Goal: Task Accomplishment & Management: Use online tool/utility

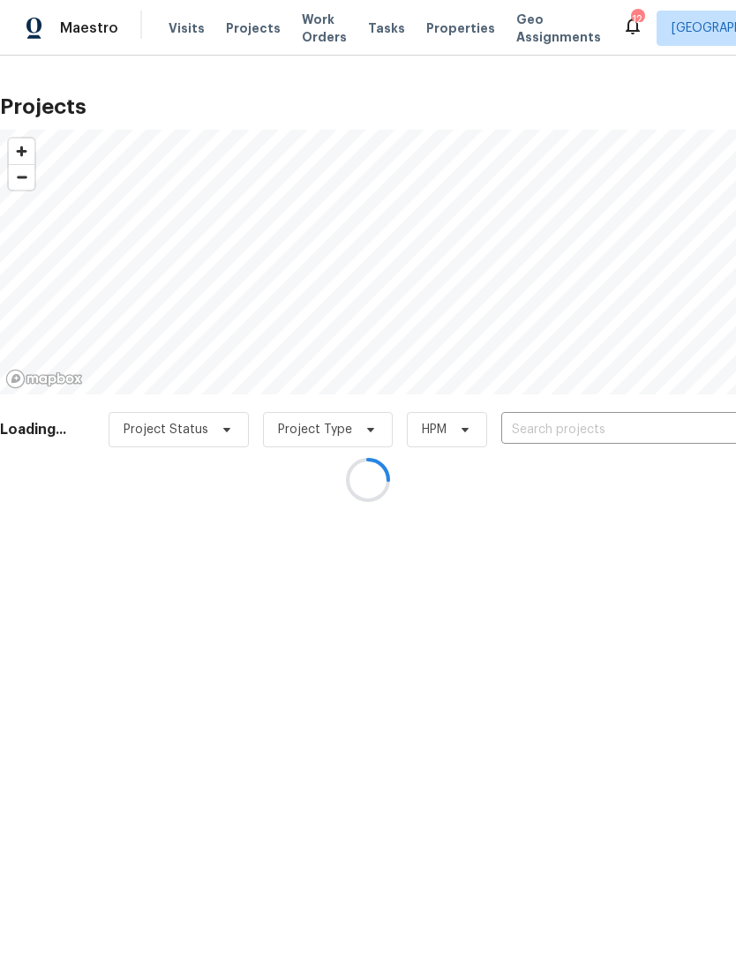
click at [636, 433] on div at bounding box center [368, 479] width 736 height 959
click at [636, 432] on div at bounding box center [368, 479] width 736 height 959
click at [656, 427] on div at bounding box center [368, 479] width 736 height 959
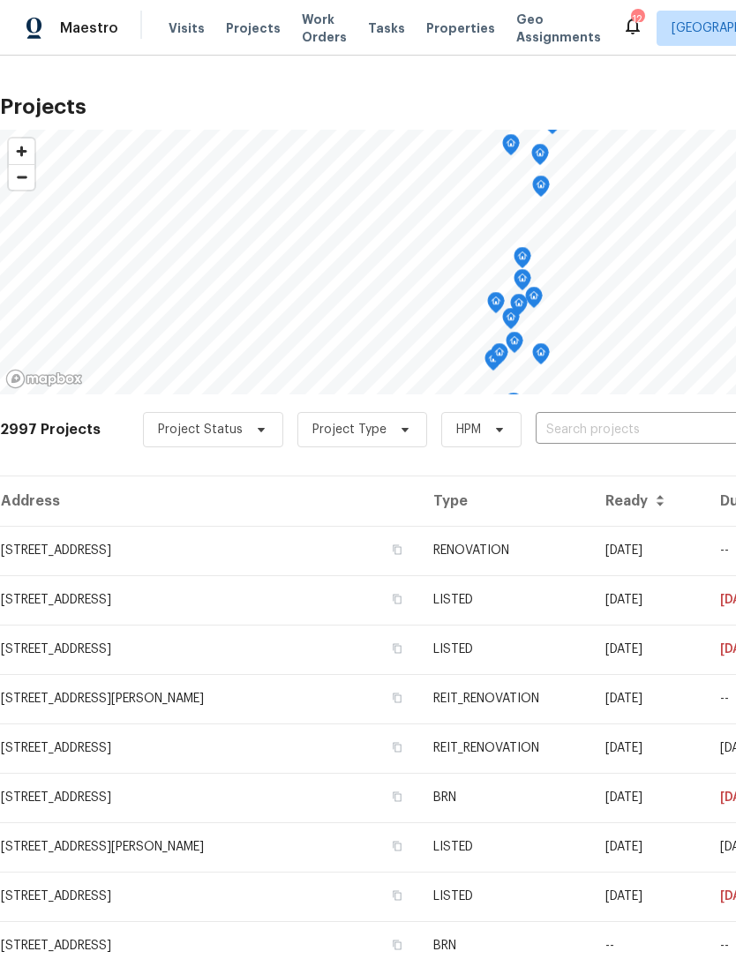
click at [636, 431] on input "text" at bounding box center [636, 429] width 202 height 27
type input "561 ne"
click at [626, 481] on li "[STREET_ADDRESS]" at bounding box center [602, 469] width 257 height 29
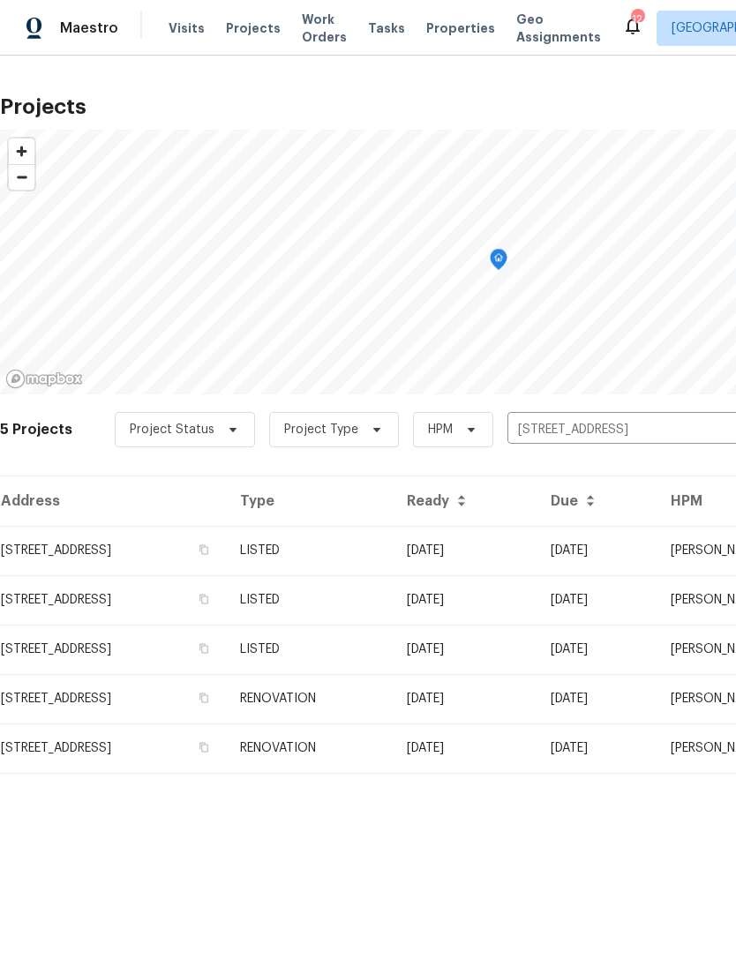
click at [392, 551] on td "LISTED" at bounding box center [309, 550] width 167 height 49
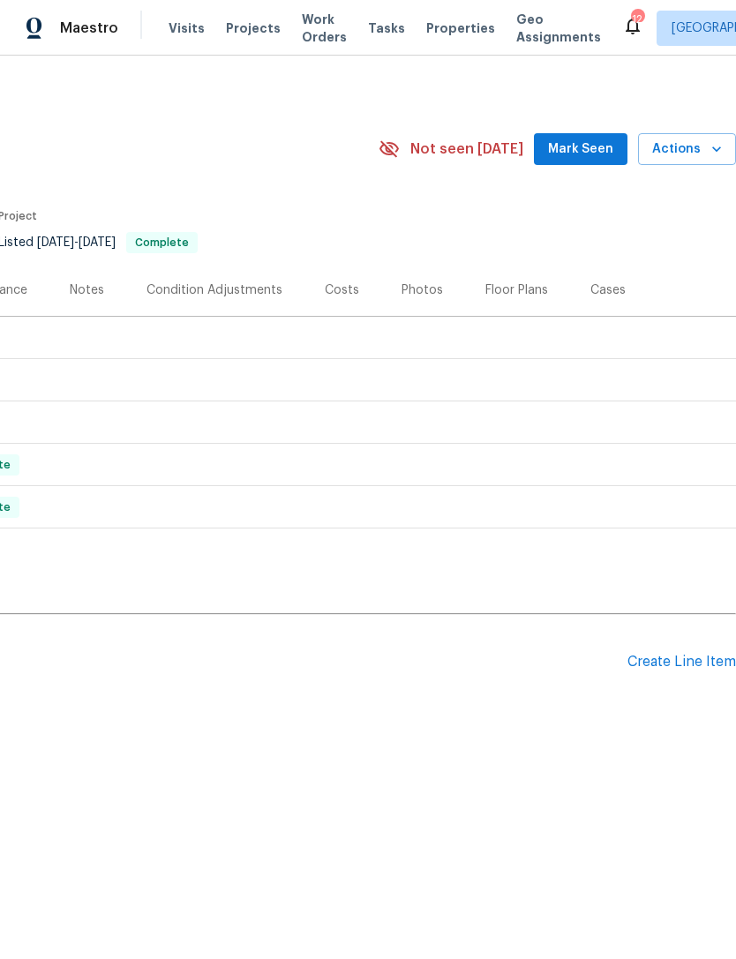
scroll to position [0, 261]
click at [691, 667] on div "Create Line Item" at bounding box center [681, 662] width 108 height 17
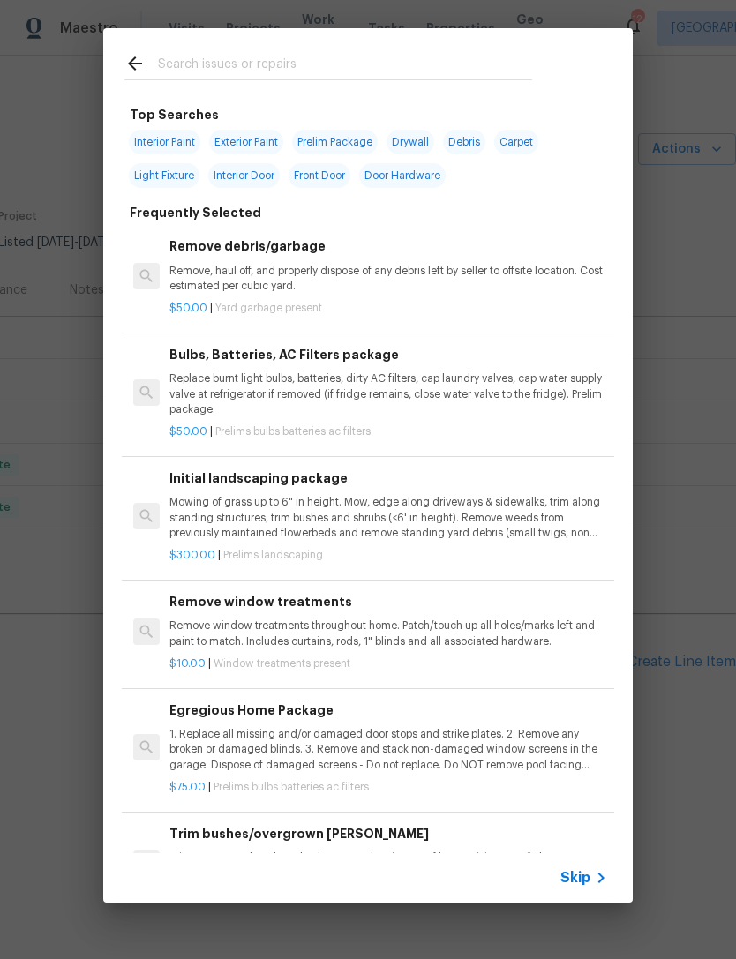
click at [287, 67] on input "text" at bounding box center [345, 66] width 374 height 26
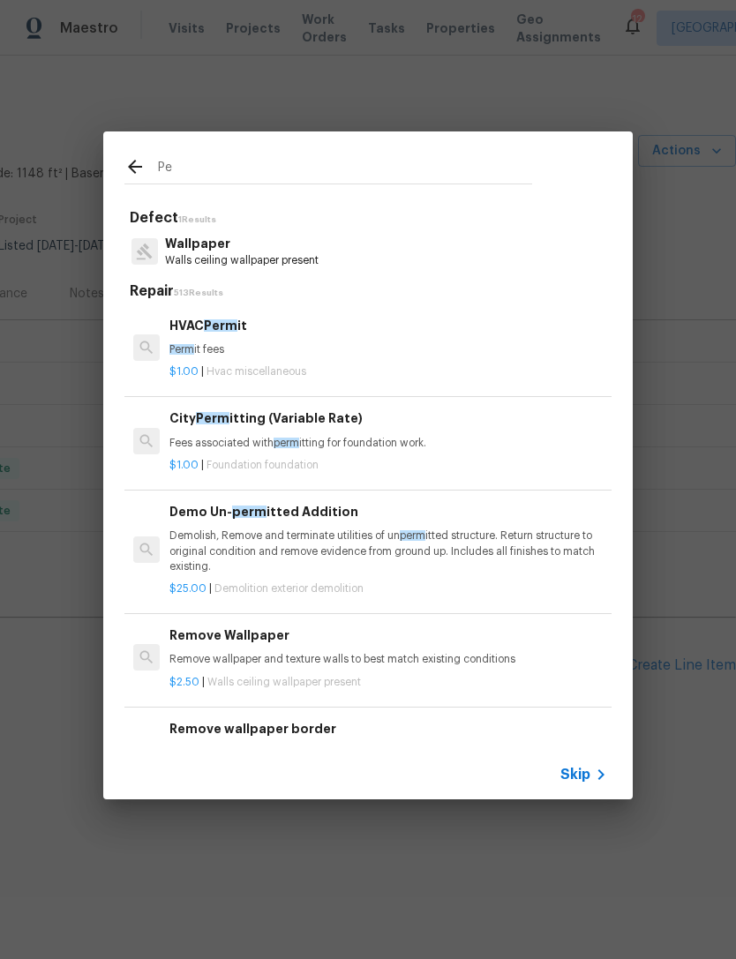
type input "P"
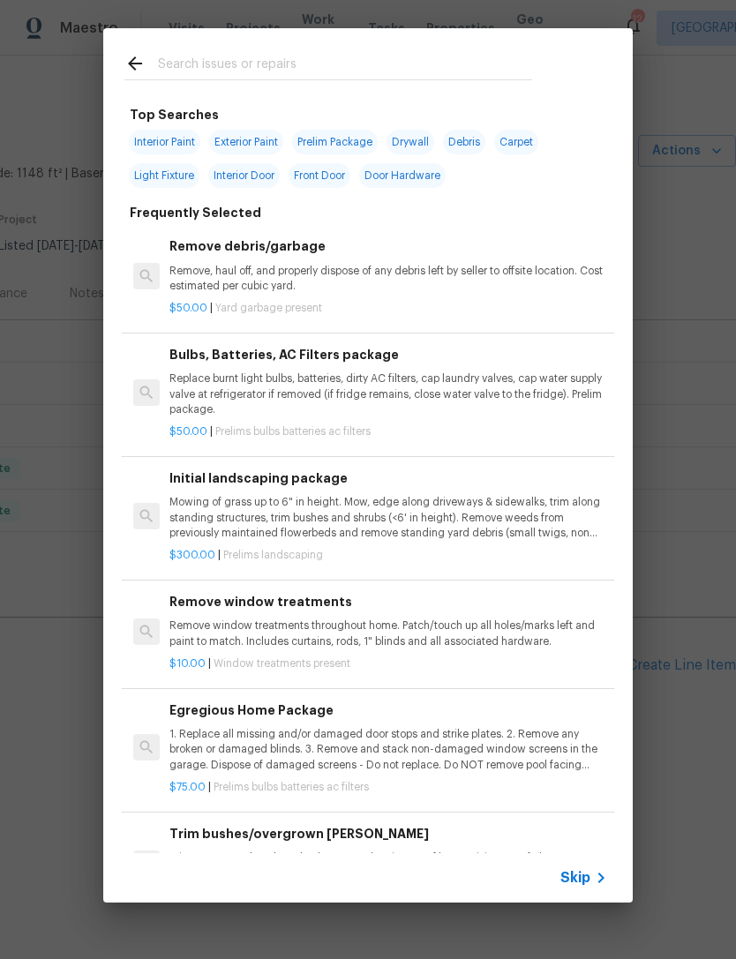
type input "I"
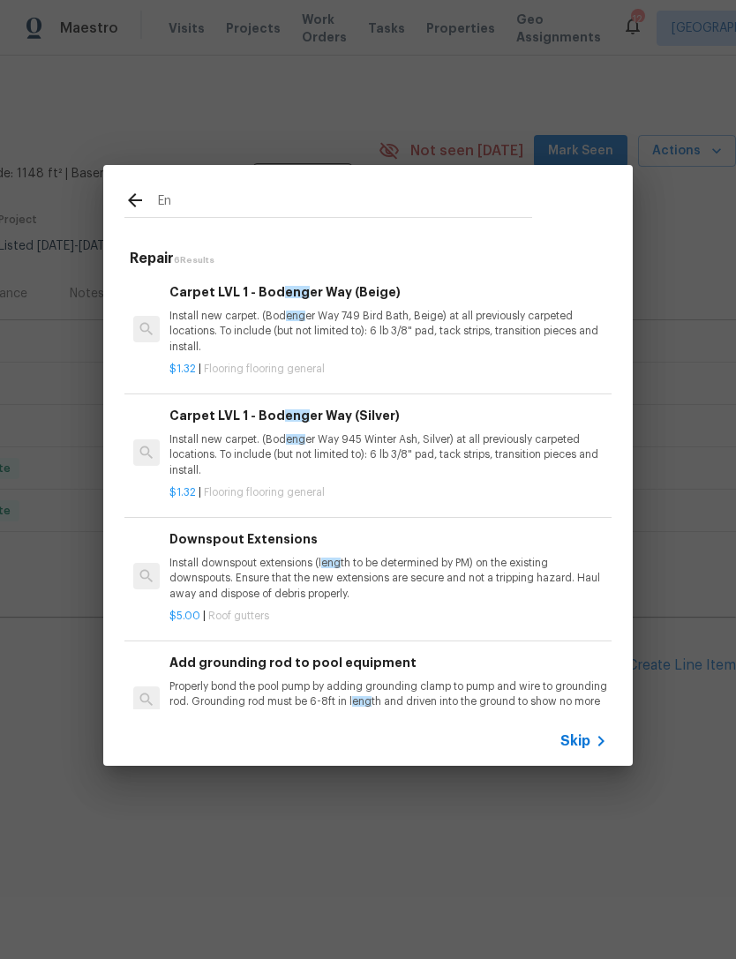
type input "E"
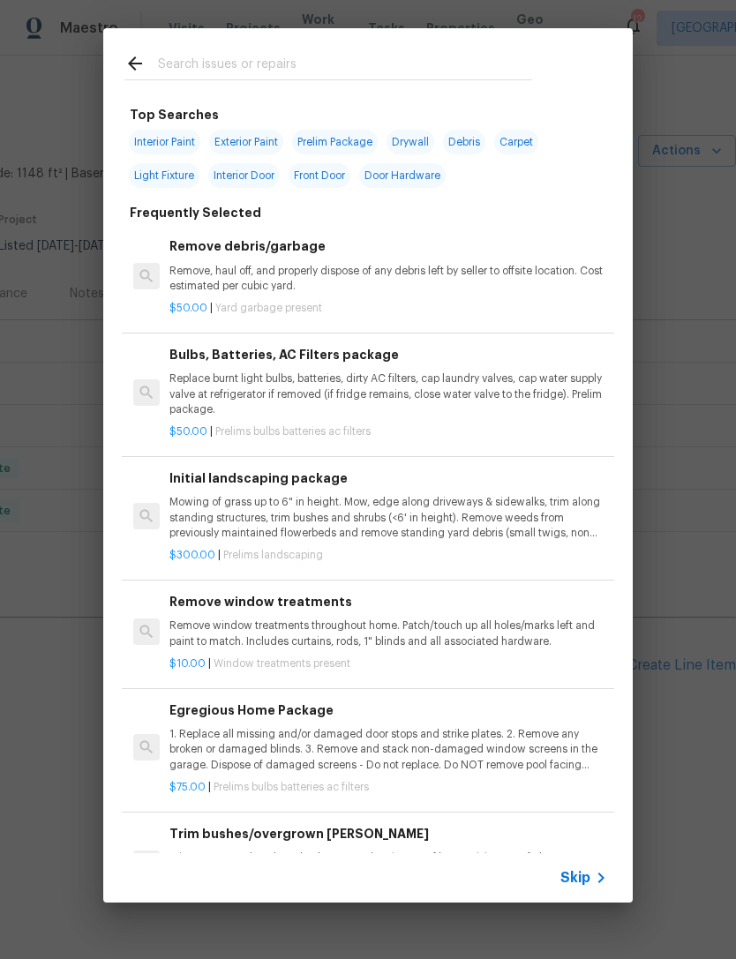
scroll to position [0, 0]
type input "Ext"
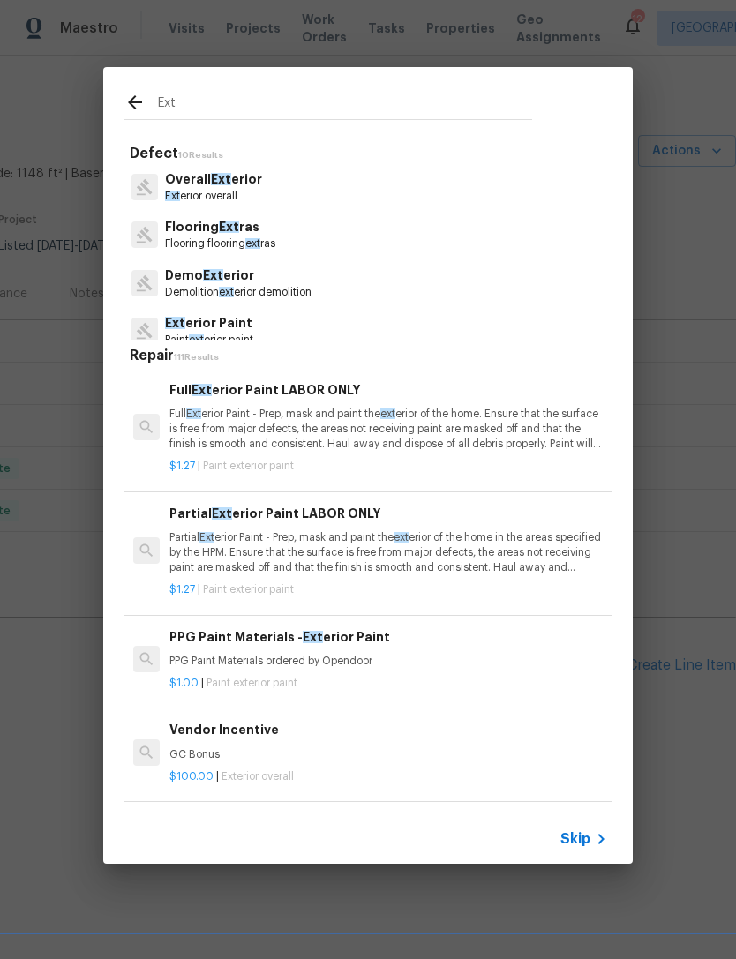
click at [226, 188] on p "Overall Ext erior" at bounding box center [213, 179] width 97 height 19
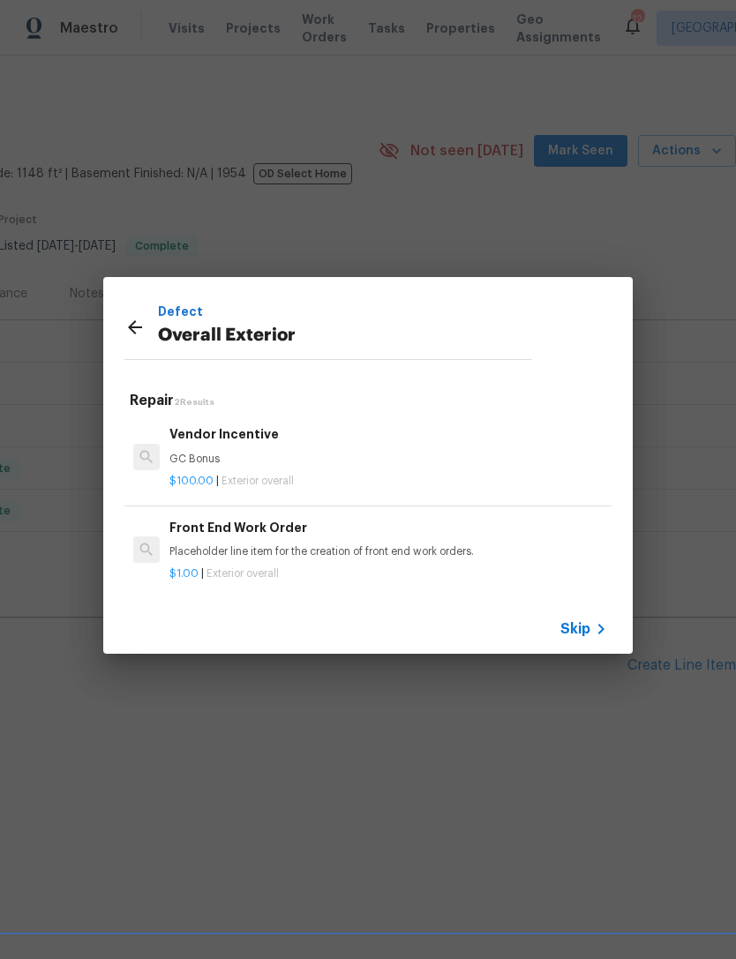
click at [577, 635] on span "Skip" at bounding box center [575, 629] width 30 height 18
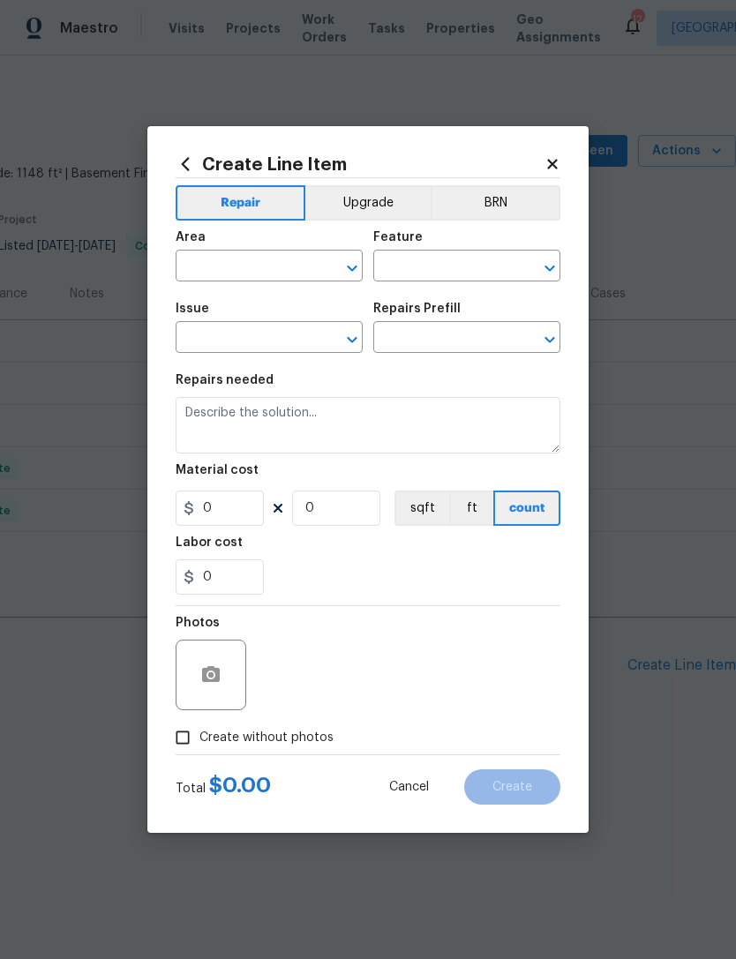
click at [272, 269] on input "text" at bounding box center [245, 267] width 138 height 27
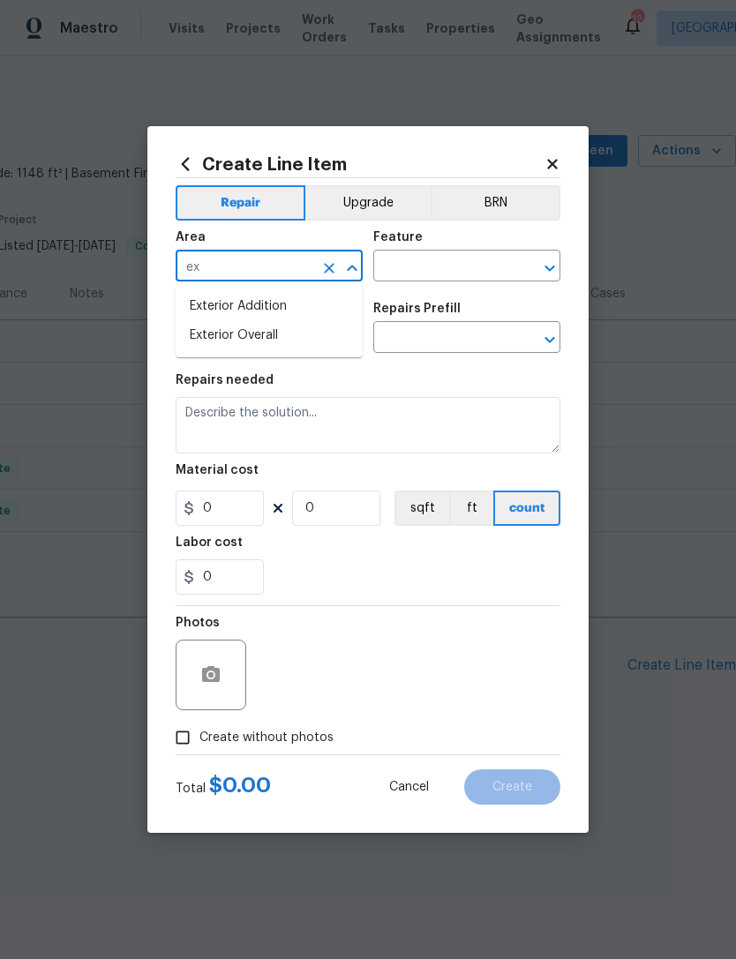
type input "ext"
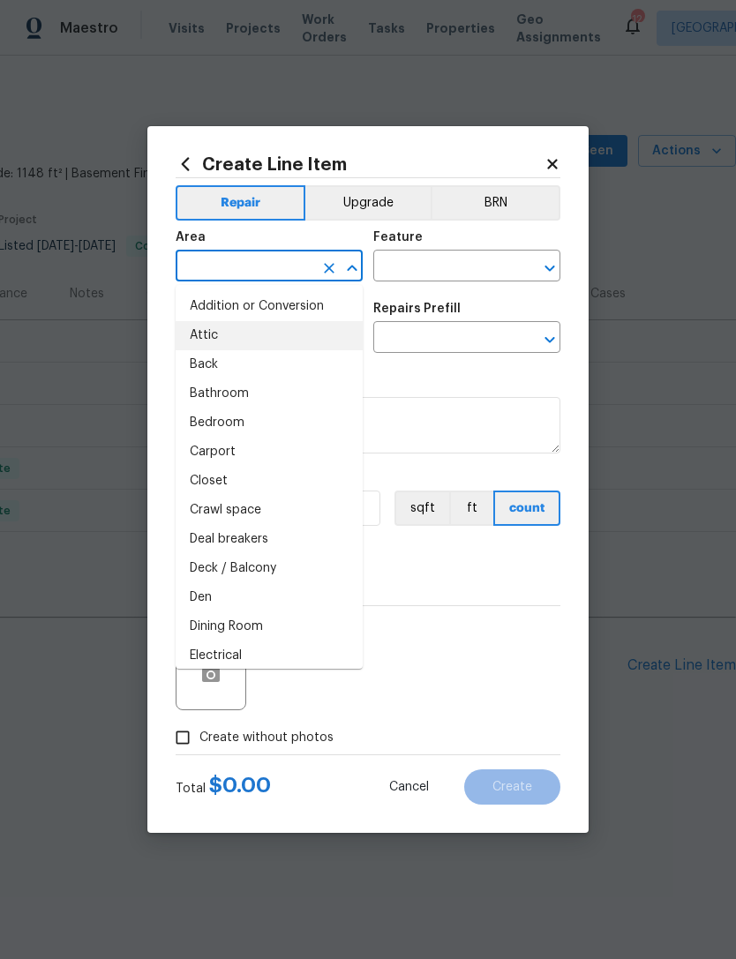
click at [279, 331] on li "Attic" at bounding box center [269, 335] width 187 height 29
type input "Attic"
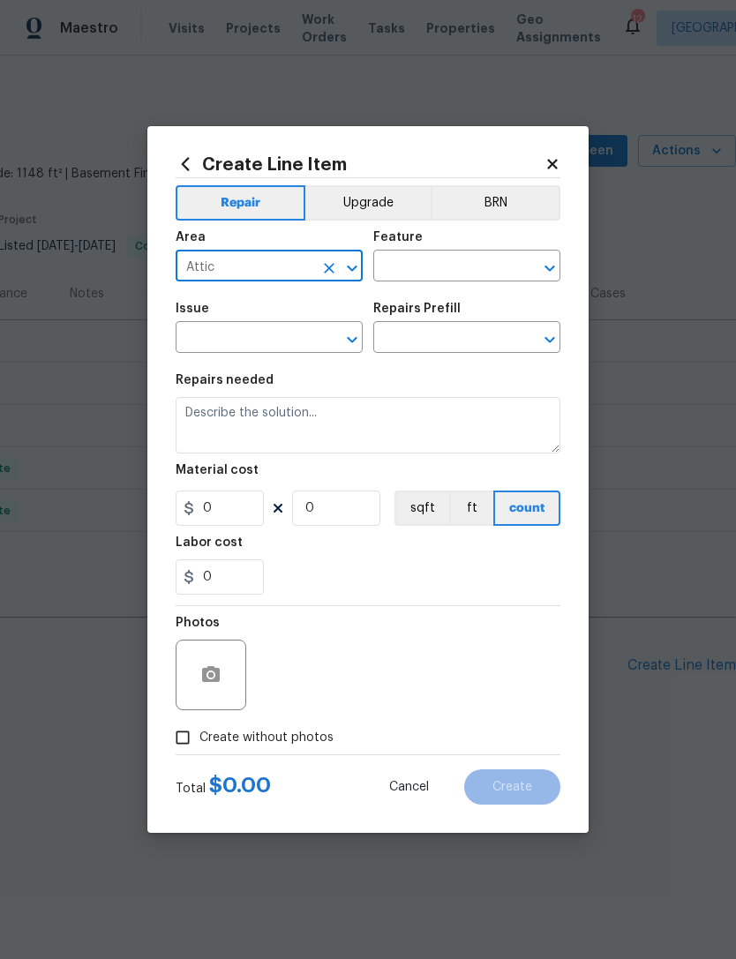
click at [328, 264] on icon "Clear" at bounding box center [329, 268] width 18 height 18
click at [278, 261] on input "text" at bounding box center [245, 267] width 138 height 27
click at [266, 337] on li "Exterior Overall" at bounding box center [269, 335] width 187 height 29
type input "Exterior Overall"
click at [264, 338] on input "text" at bounding box center [245, 338] width 138 height 27
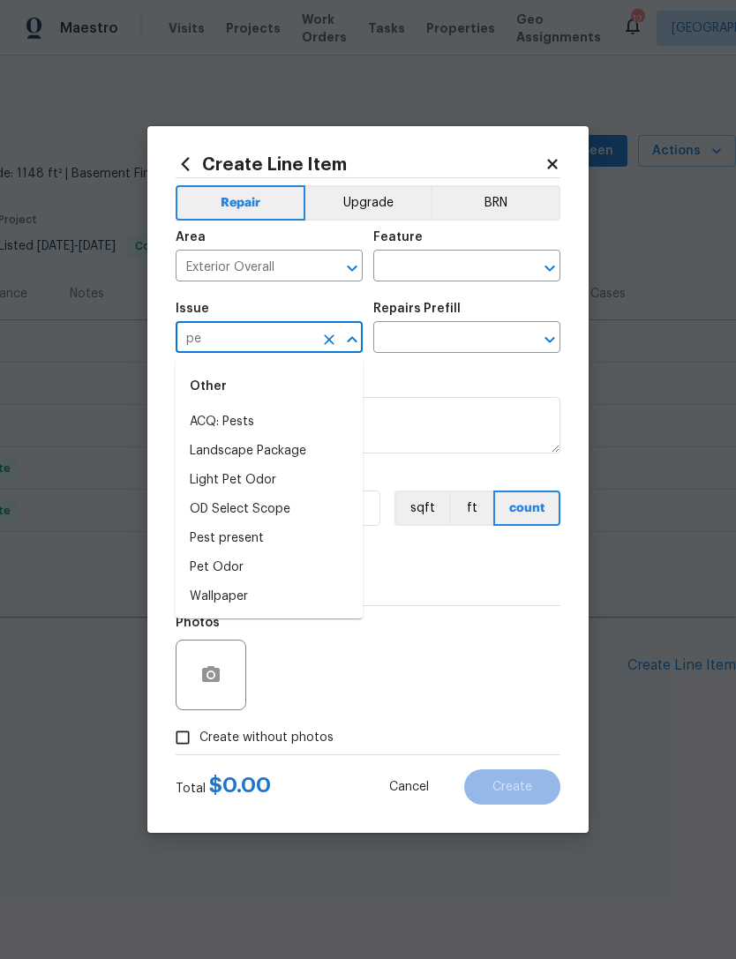
type input "p"
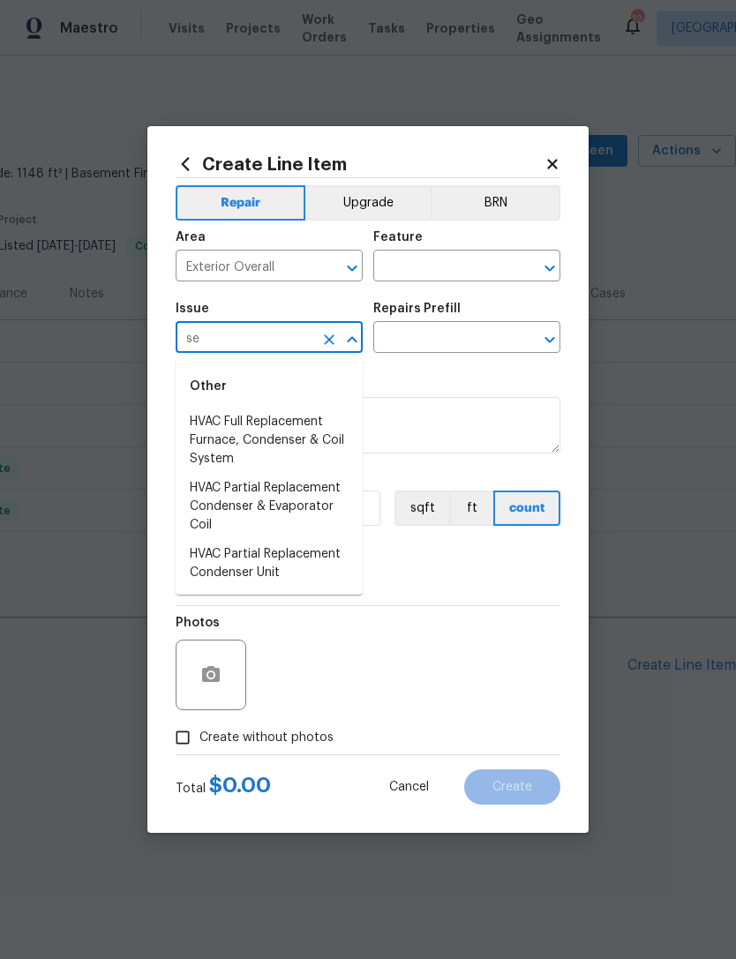
type input "s"
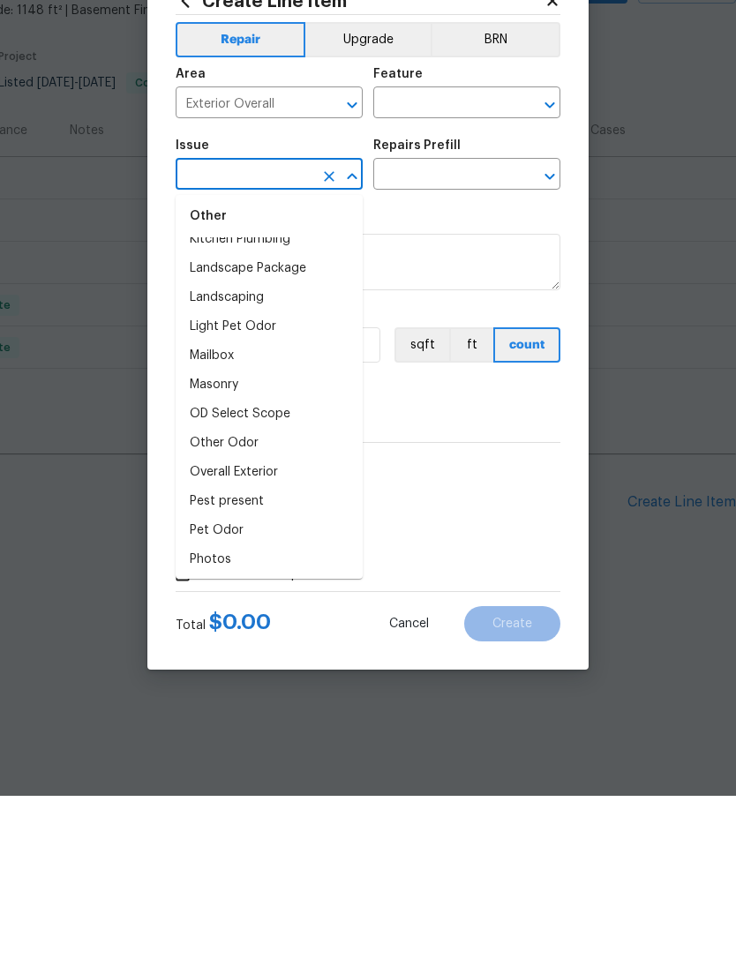
scroll to position [2595, 0]
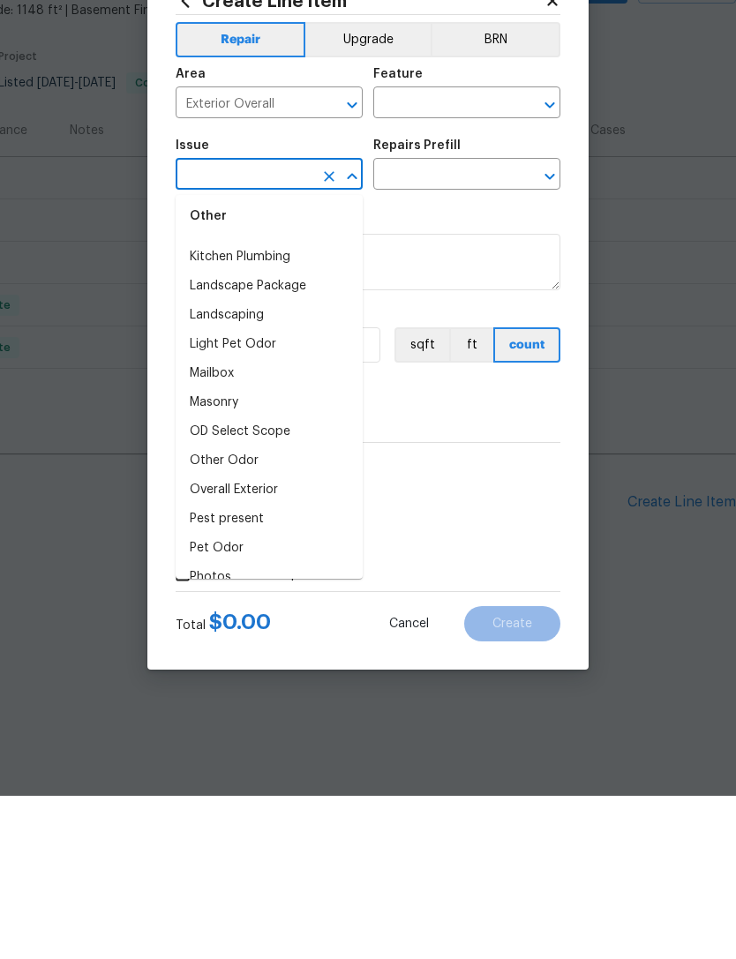
click at [265, 639] on li "Overall Exterior" at bounding box center [269, 653] width 187 height 29
type input "Overall Exterior"
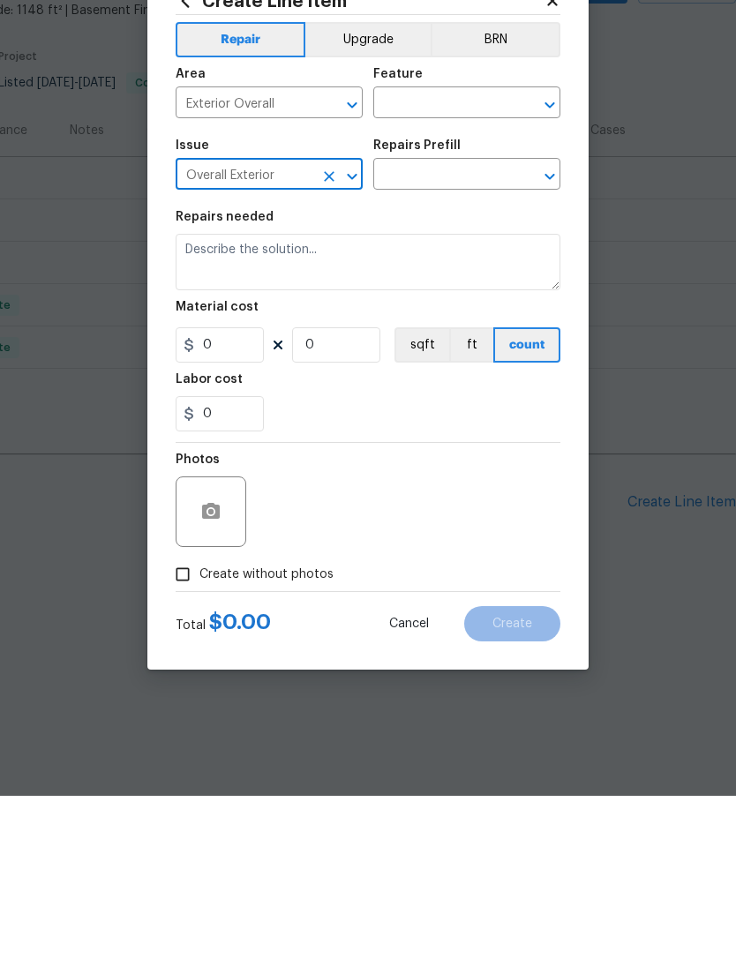
click at [323, 259] on icon "Clear" at bounding box center [329, 268] width 18 height 18
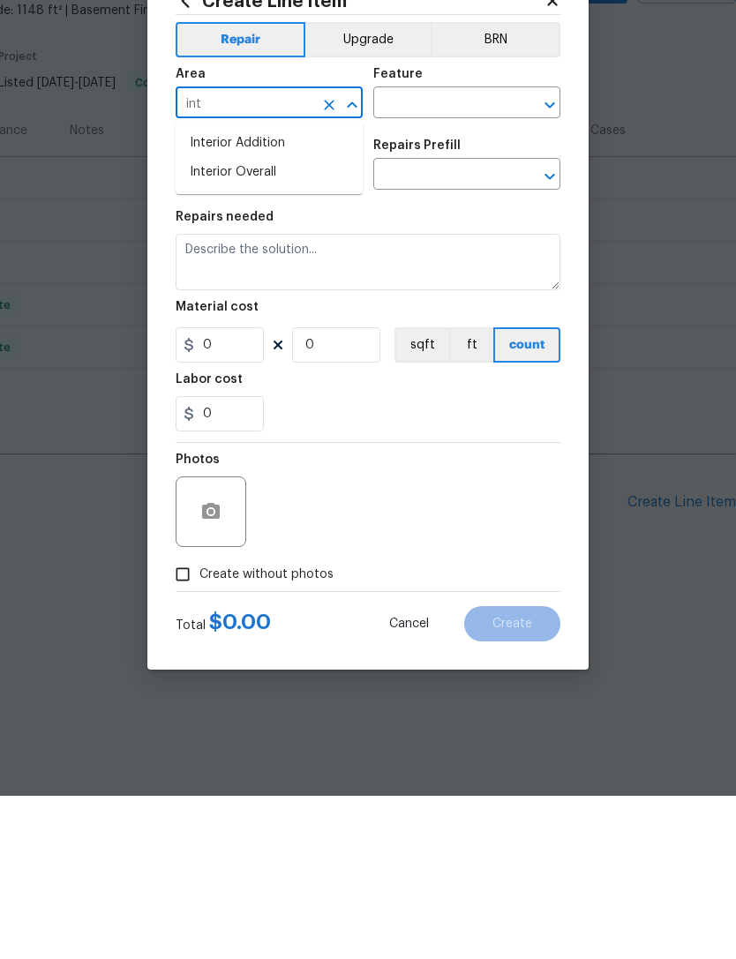
click at [282, 321] on li "Interior Overall" at bounding box center [269, 335] width 187 height 29
type input "Interior Overall"
click at [299, 325] on input "Overall Exterior" at bounding box center [245, 338] width 138 height 27
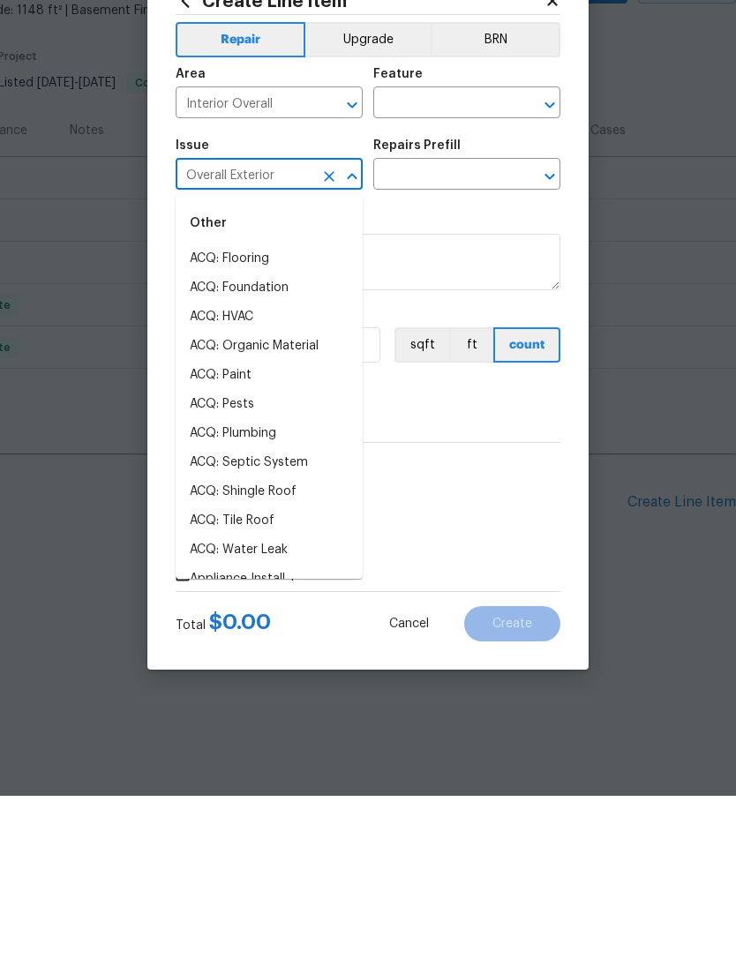
scroll to position [2499, 0]
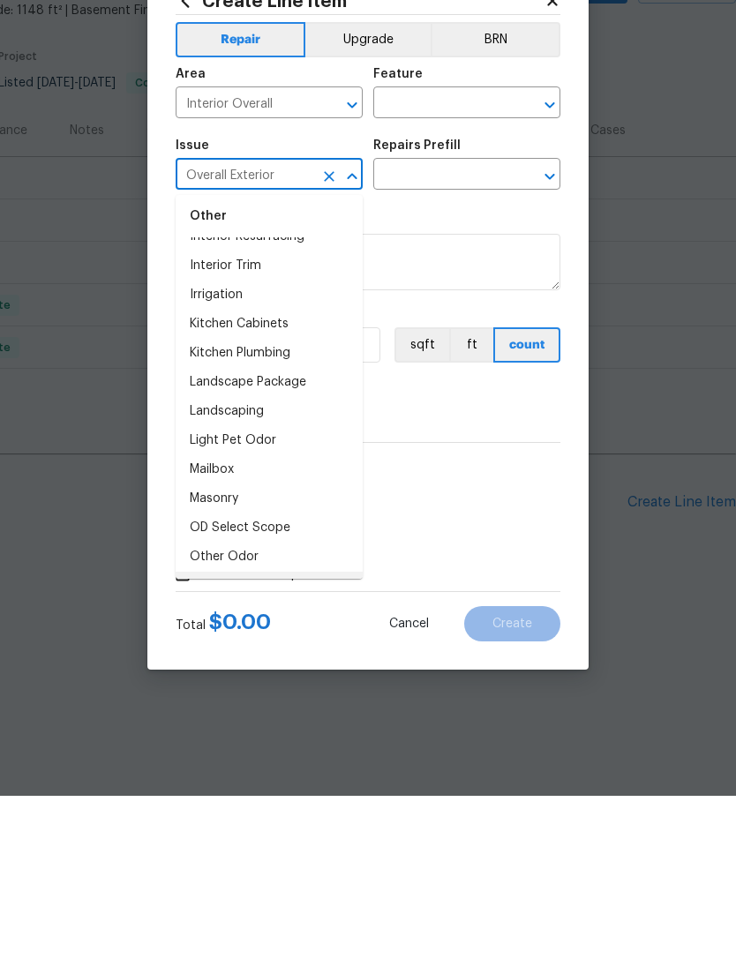
click at [329, 331] on icon "Clear" at bounding box center [329, 340] width 18 height 18
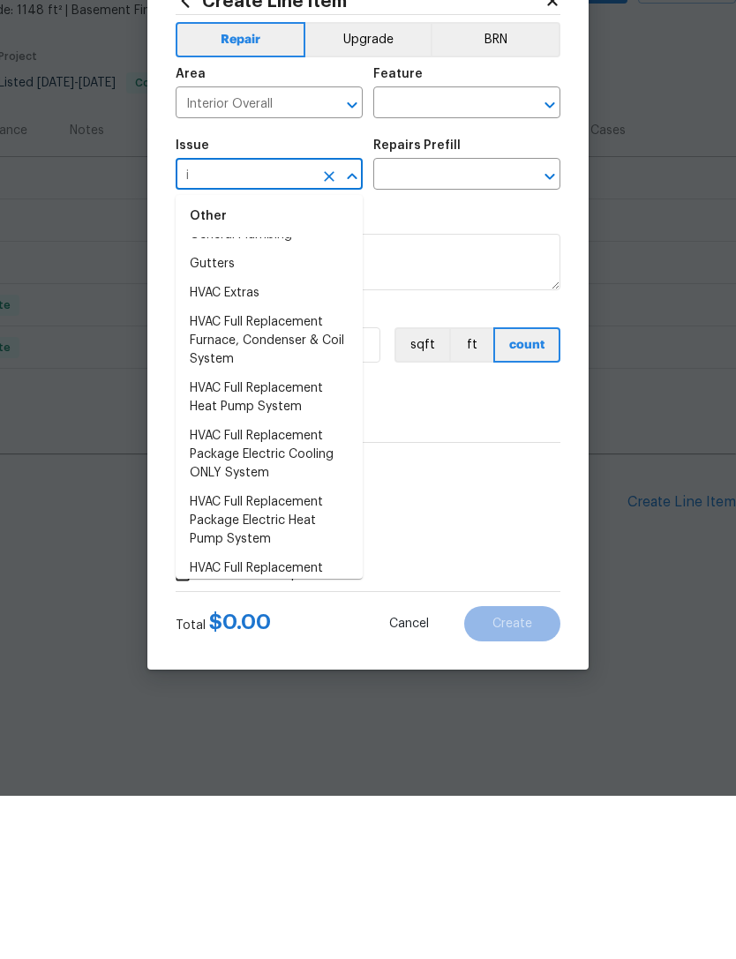
scroll to position [0, 0]
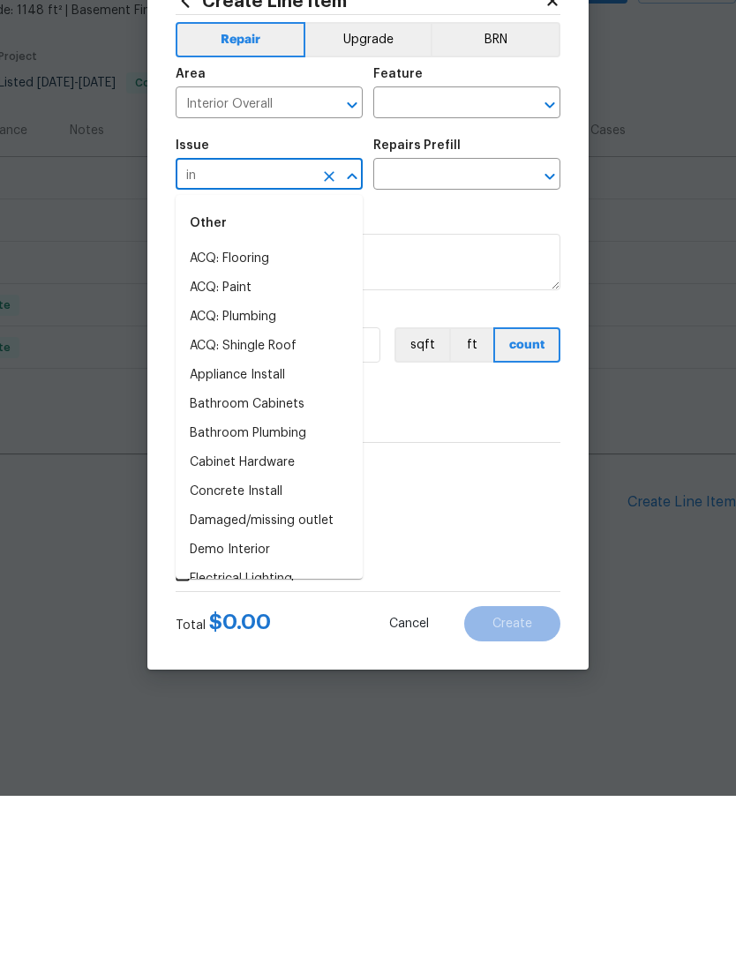
type input "int"
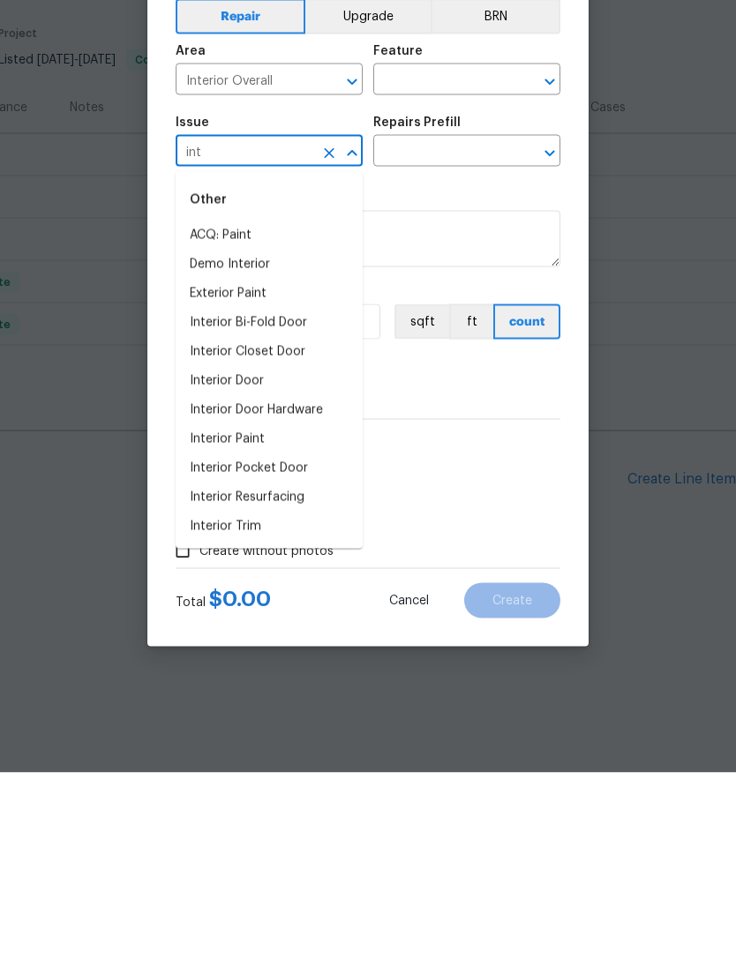
click at [332, 334] on icon "Clear" at bounding box center [329, 339] width 11 height 11
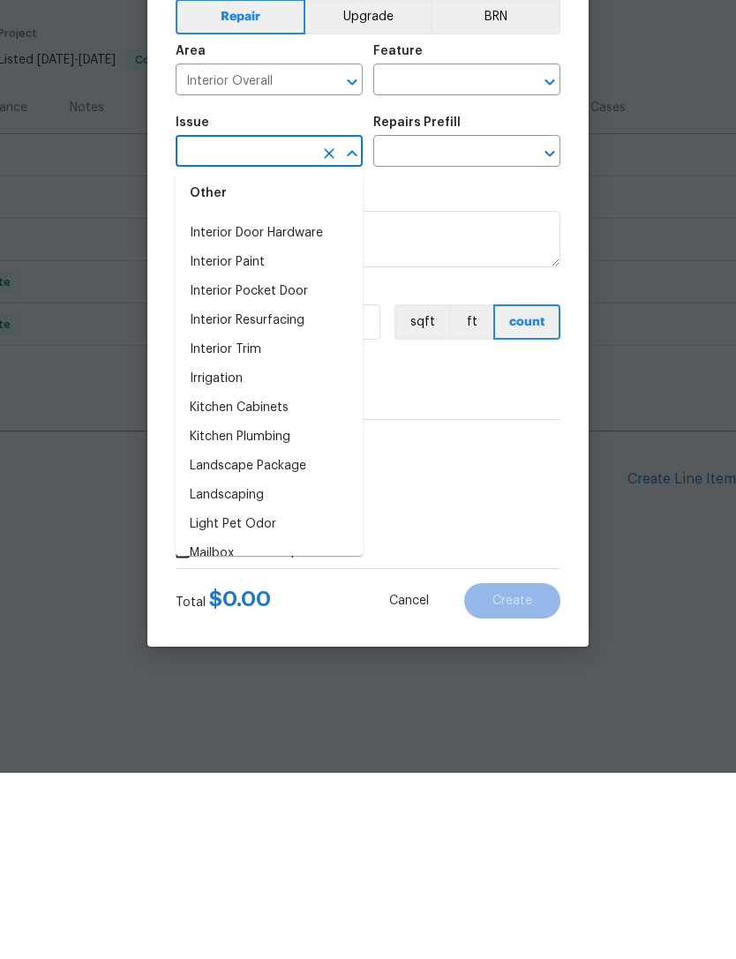
scroll to position [2399, 0]
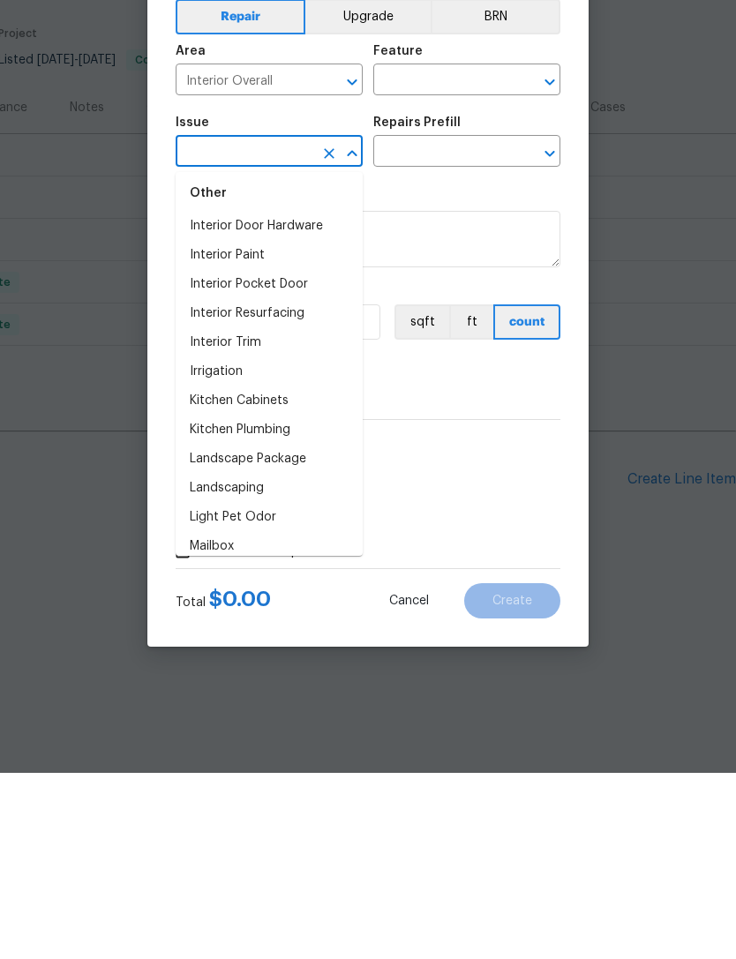
click at [250, 572] on li "Kitchen Cabinets" at bounding box center [269, 586] width 187 height 29
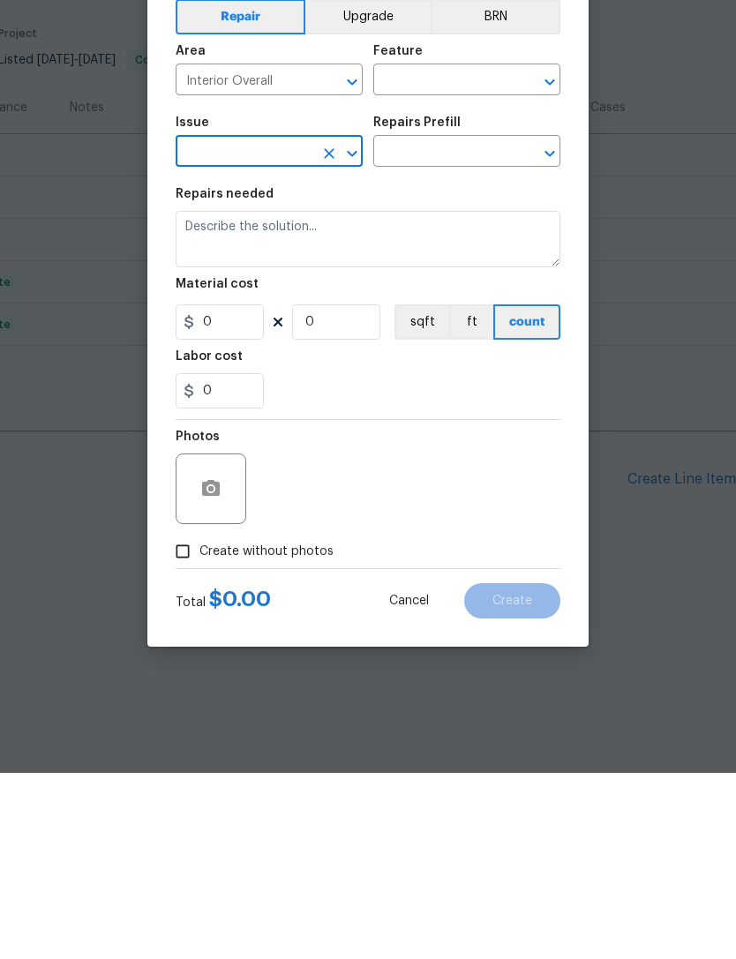
type input "Kitchen Cabinets"
click at [460, 254] on input "text" at bounding box center [442, 267] width 138 height 27
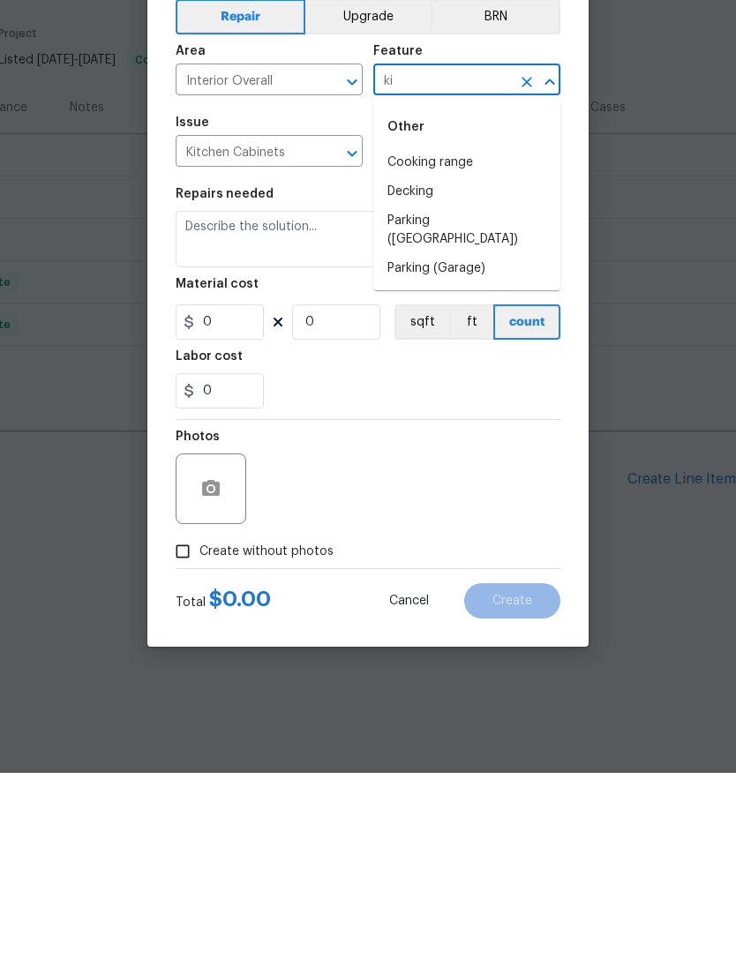
type input "k"
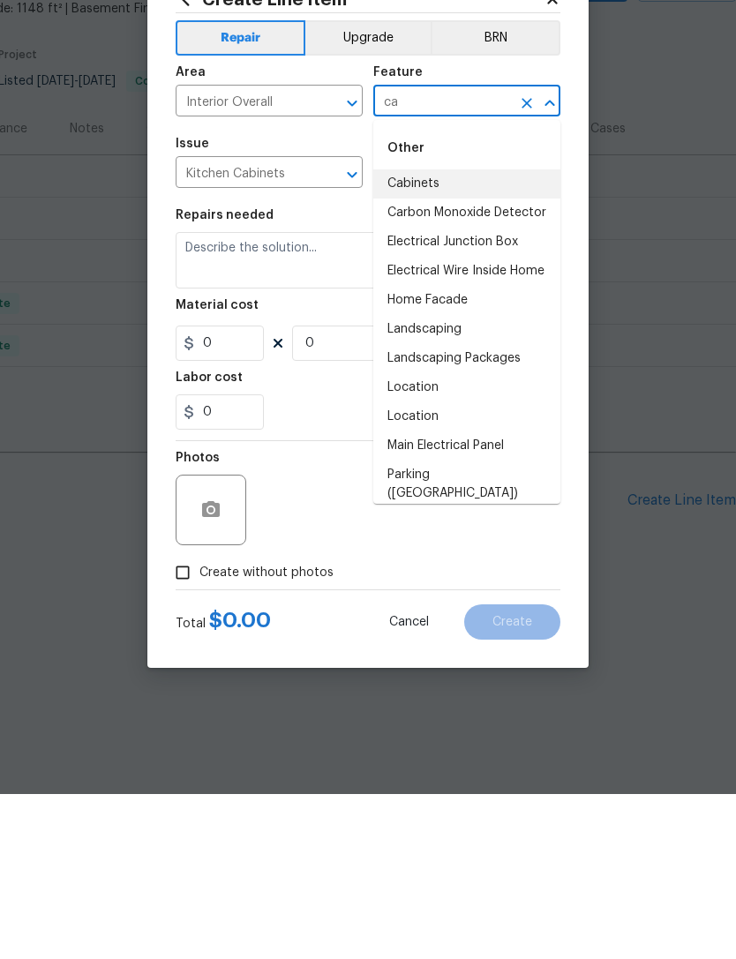
click at [452, 334] on li "Cabinets" at bounding box center [466, 348] width 187 height 29
type input "Cabinets"
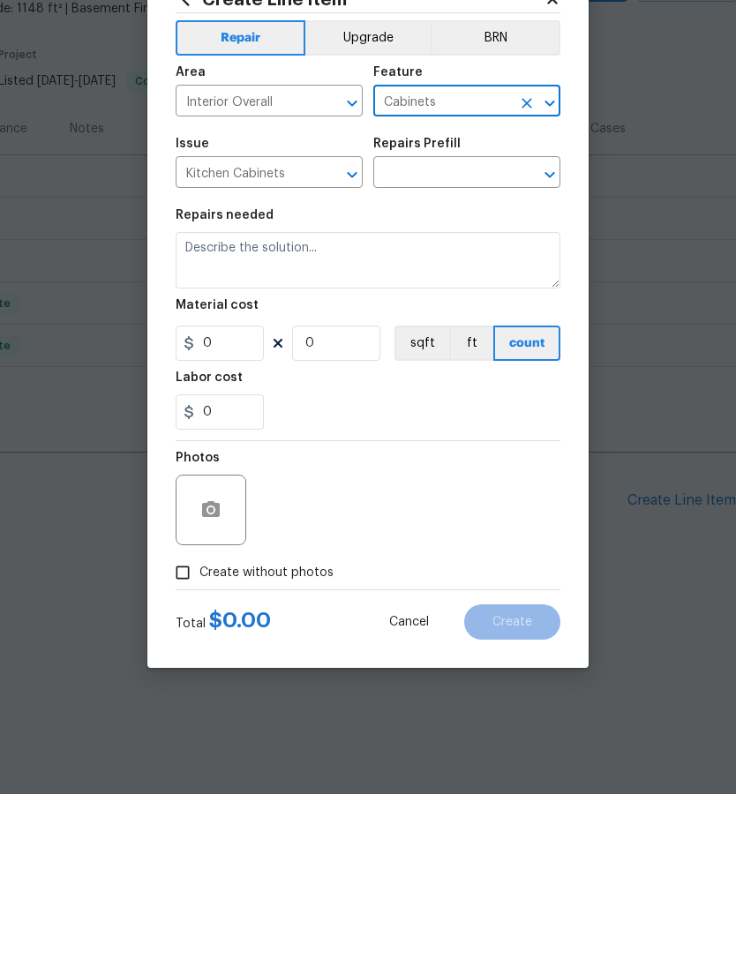
click at [464, 325] on input "text" at bounding box center [442, 338] width 138 height 27
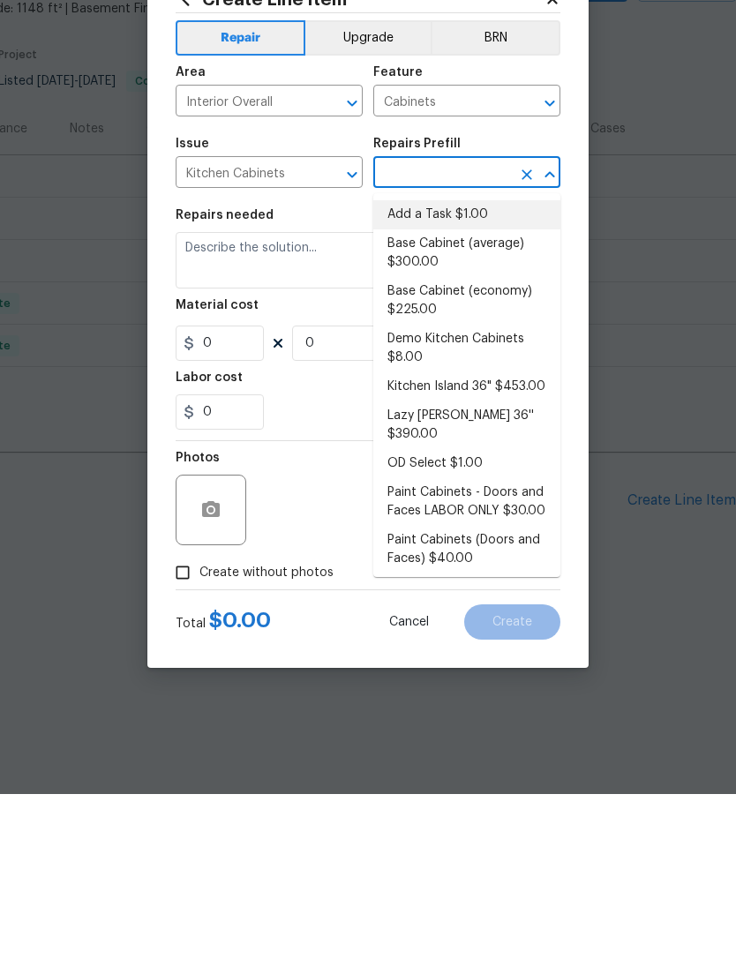
click at [437, 365] on li "Add a Task $1.00" at bounding box center [466, 379] width 187 height 29
type input "Add a Task $1.00"
type textarea "HPM to detail"
type input "1"
type input "Add a Task $1.00"
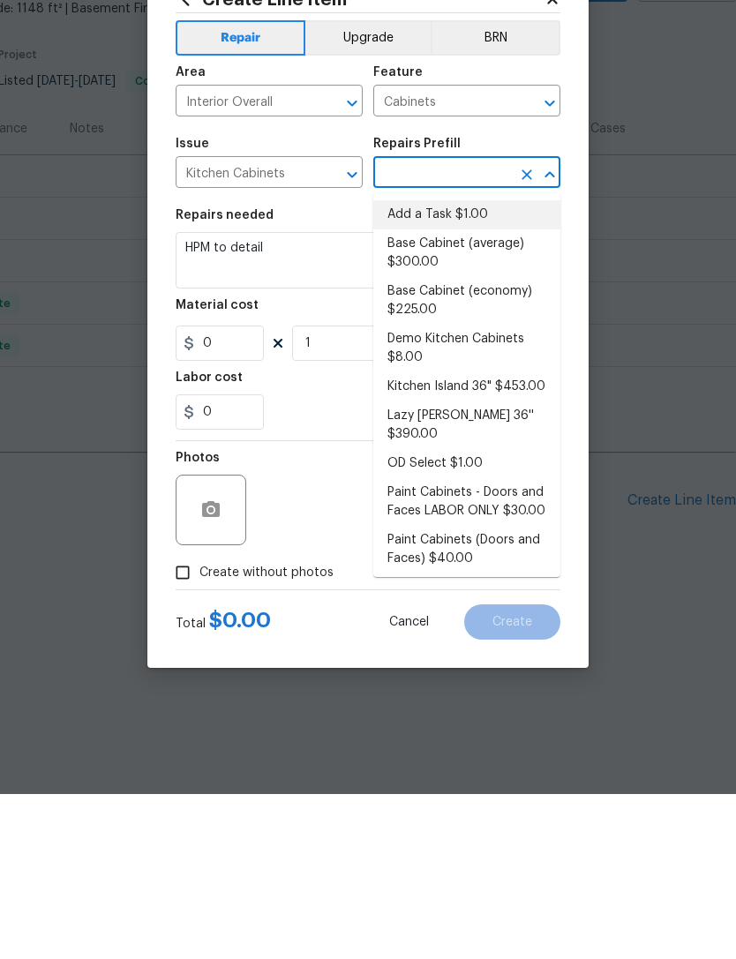
type input "1"
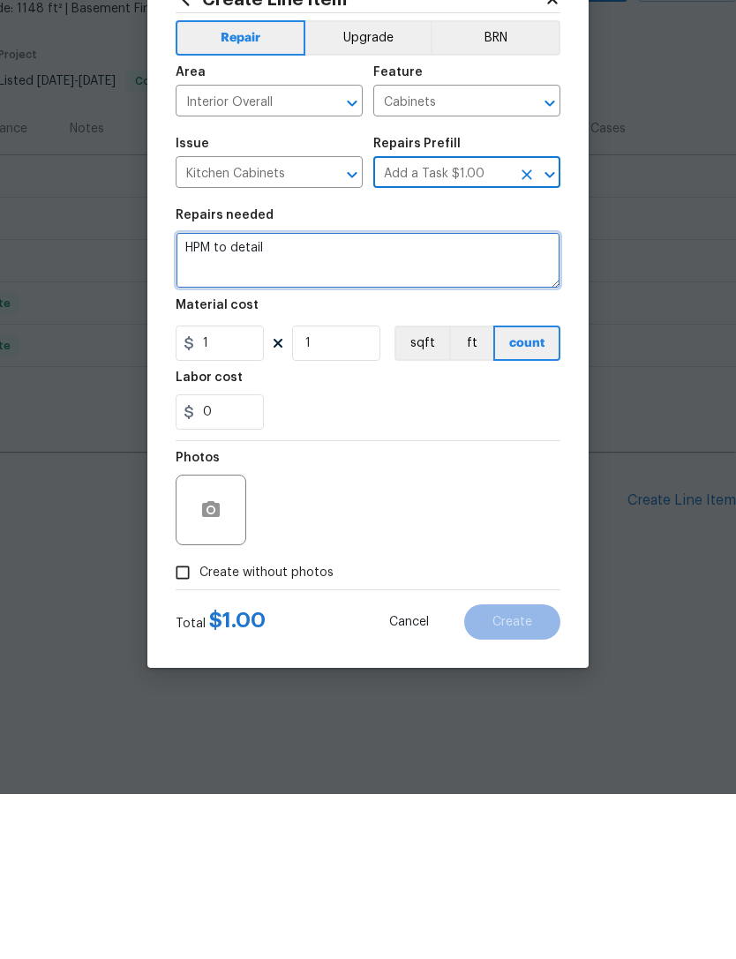
click at [358, 397] on textarea "HPM to detail" at bounding box center [368, 425] width 385 height 56
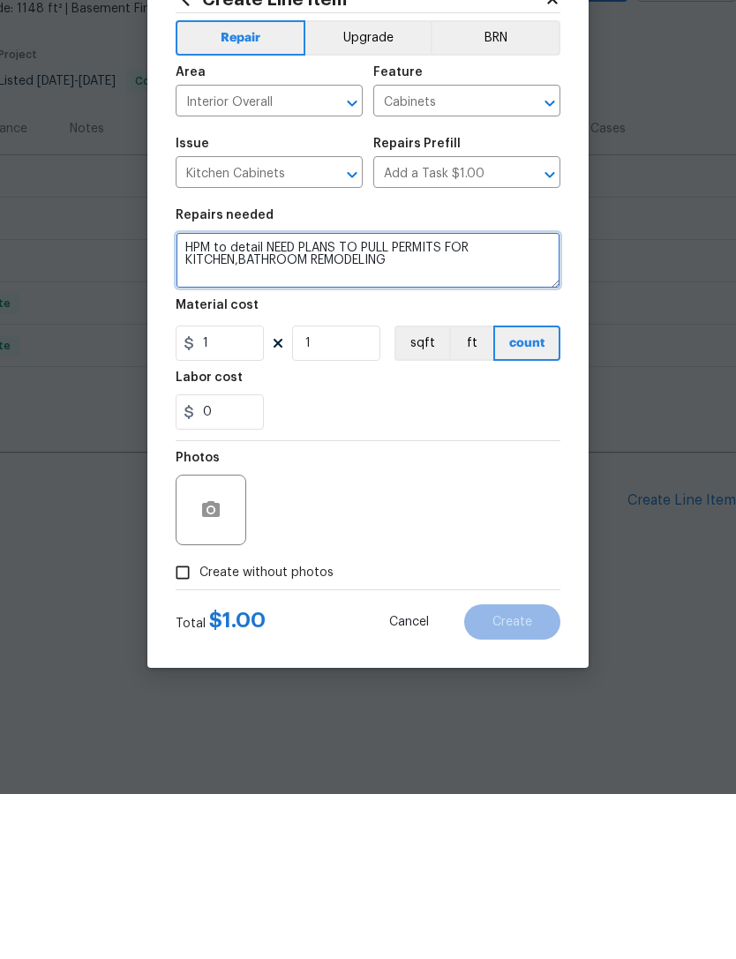
click at [484, 397] on textarea "HPM to detail NEED PLANS TO PULL PERMITS FOR KITCHEN,BATHROOM REMODELING" at bounding box center [368, 425] width 385 height 56
click at [490, 397] on textarea "HPM to detail NEED PLANS TO PULL PERMITS FOR KITCHEN,BATHROOM REMODELING" at bounding box center [368, 425] width 385 height 56
click at [493, 397] on textarea "HPM to detail NEED PLANS TO PULL PERMITS FOR KITCHEN,BATHROOM REMODELING" at bounding box center [368, 425] width 385 height 56
click at [287, 397] on textarea "HPM to detail NEED PLANS TO PULL PERMITS FOR ELECTRICAL, WATER HEATER, KITCHEN,…" at bounding box center [368, 425] width 385 height 56
type textarea "HPM to detail NEED PLANS TO PULL PERMITS FOR ELECTRICAL, WATER HEATER, KITCHEN,…"
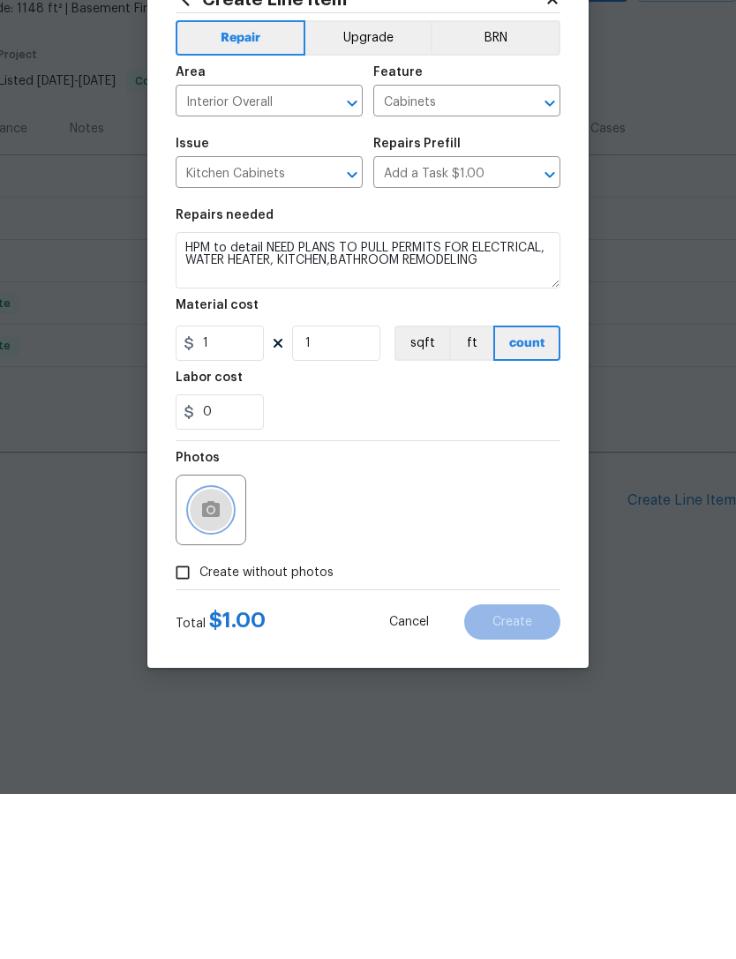
click at [219, 666] on icon "button" at bounding box center [211, 674] width 18 height 16
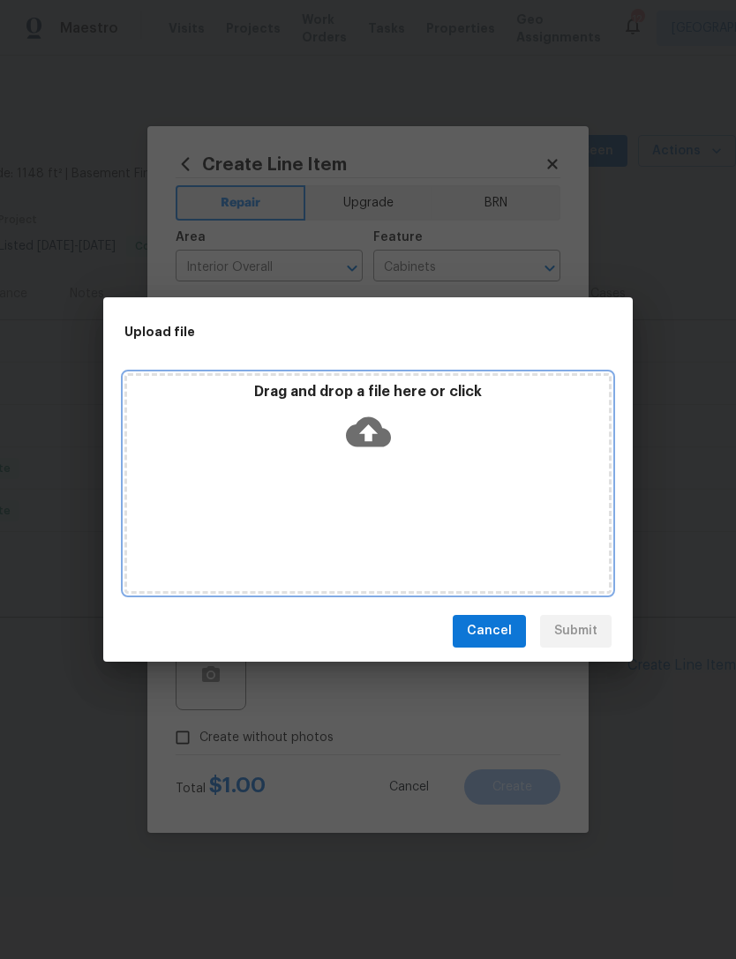
click at [370, 437] on icon at bounding box center [368, 431] width 45 height 45
